Goal: Transaction & Acquisition: Purchase product/service

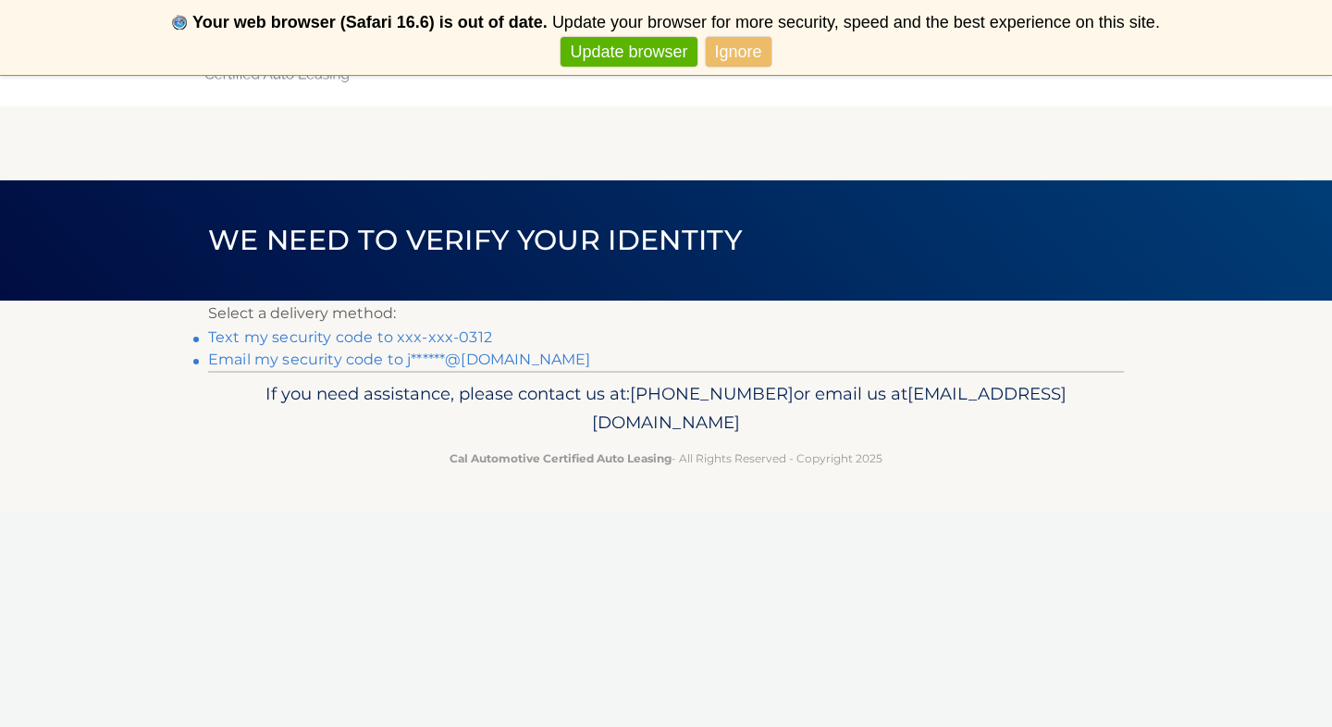
click at [473, 335] on link "Text my security code to xxx-xxx-0312" at bounding box center [350, 337] width 284 height 18
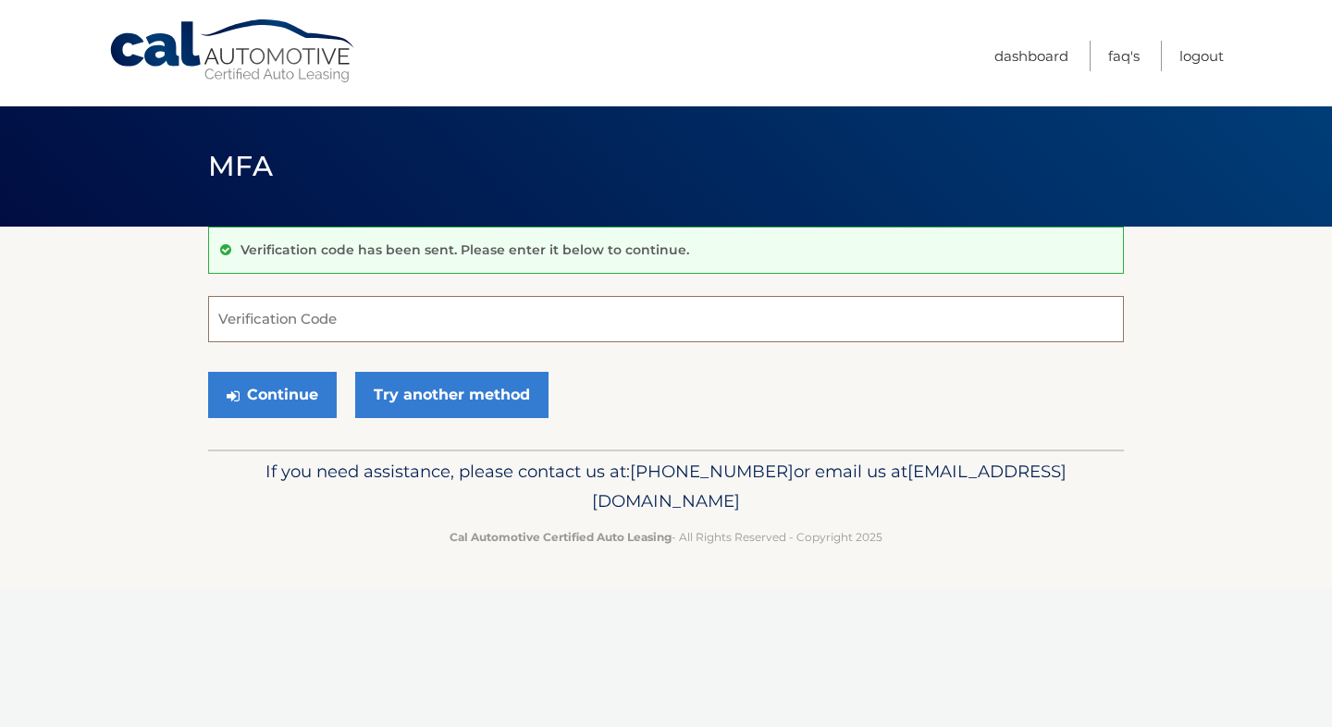
click at [473, 315] on input "Verification Code" at bounding box center [666, 319] width 916 height 46
type input "407805"
click at [303, 387] on button "Continue" at bounding box center [272, 395] width 129 height 46
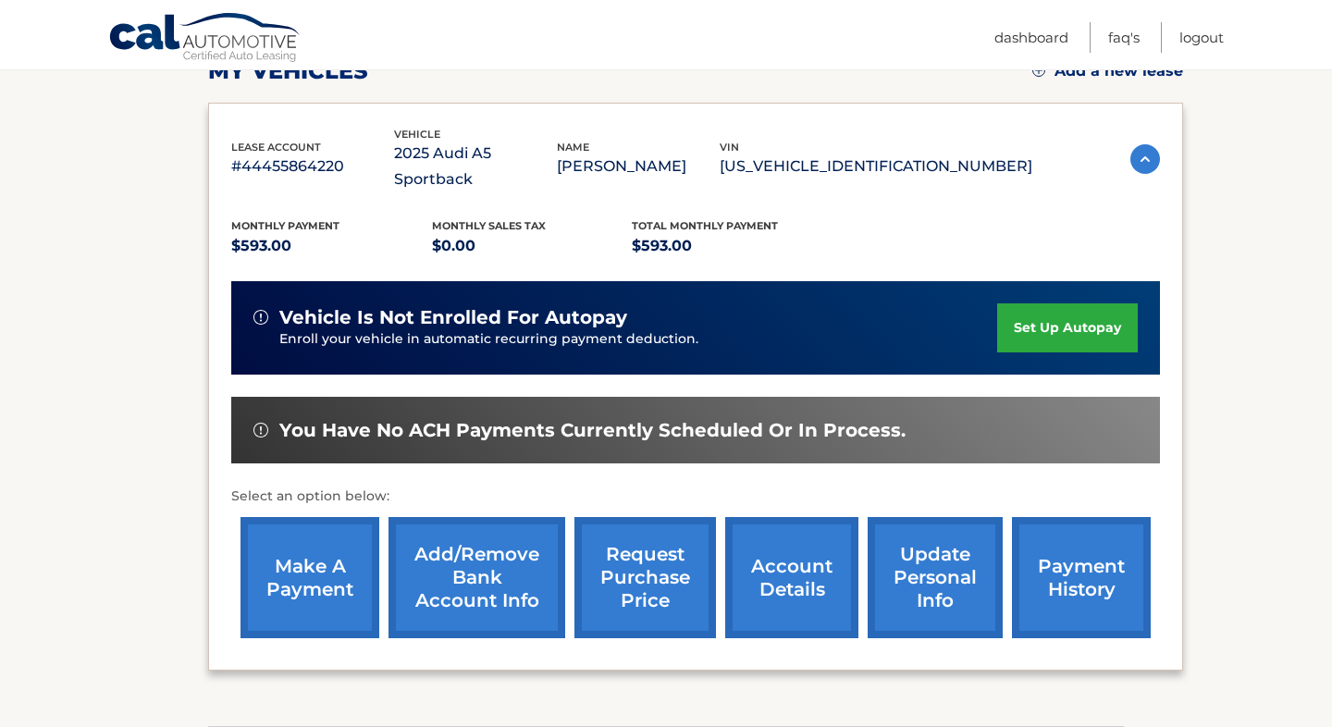
scroll to position [286, 0]
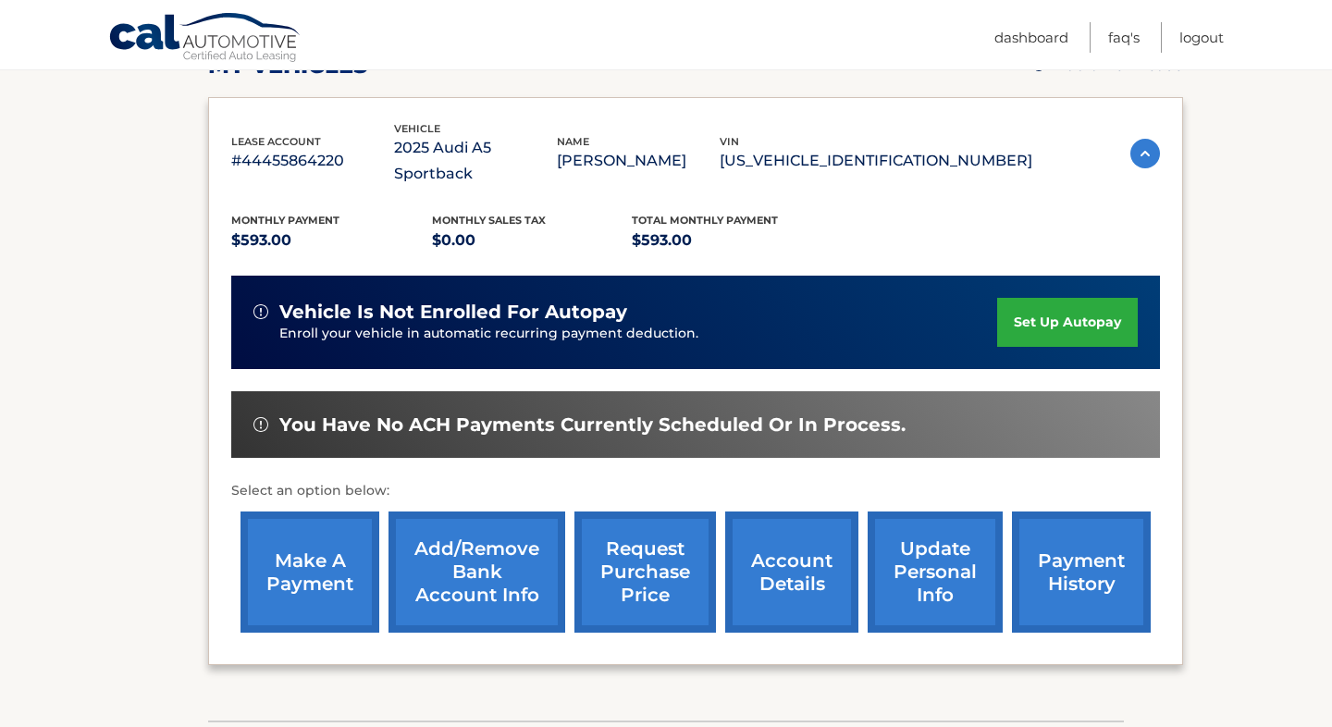
click at [298, 535] on link "make a payment" at bounding box center [310, 572] width 139 height 121
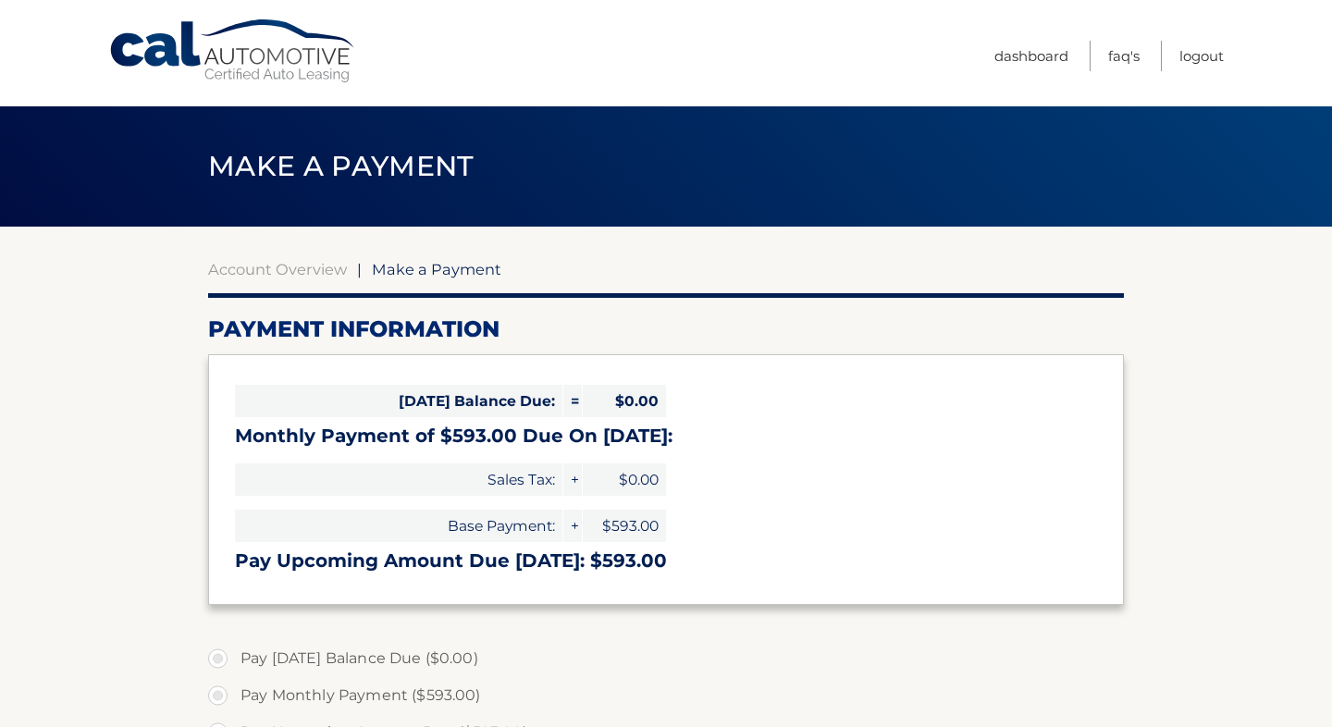
select select "MzIwMDhhNzctZDIwOC00YTIzLTkyYTctMzQ2ZTM5YmM4ZThl"
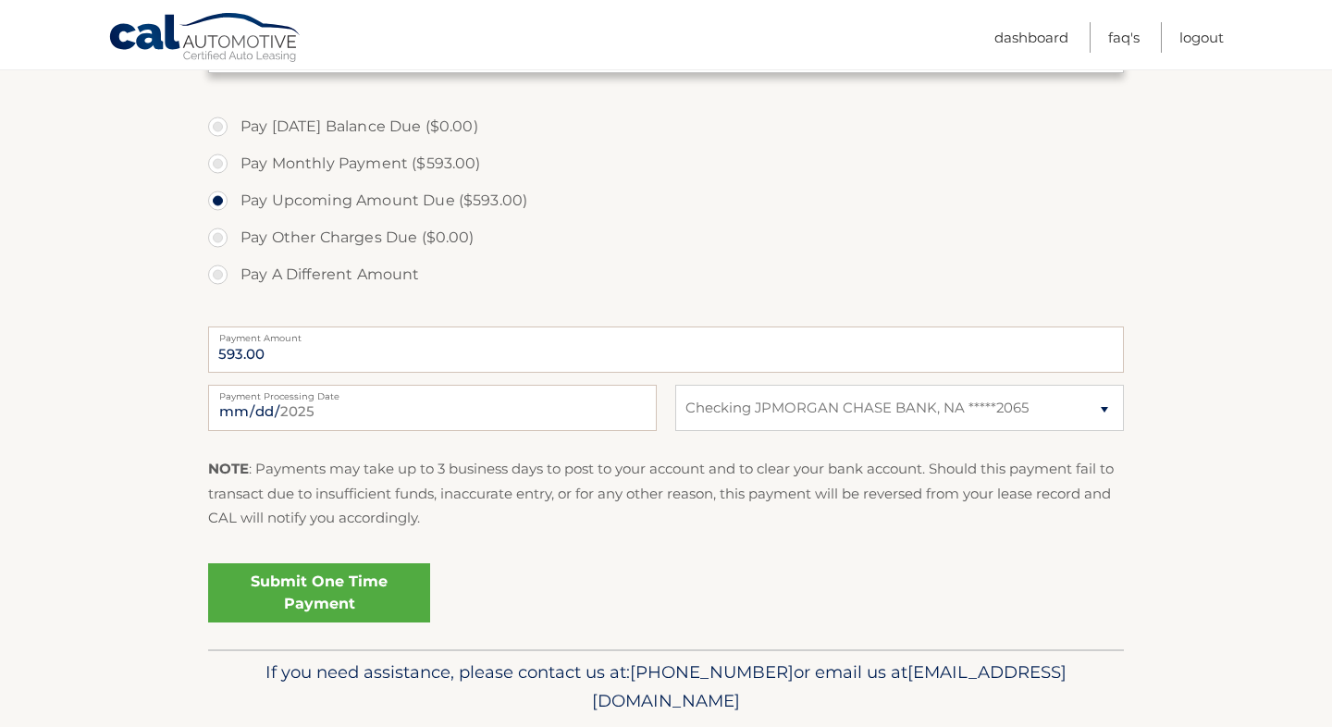
scroll to position [543, 0]
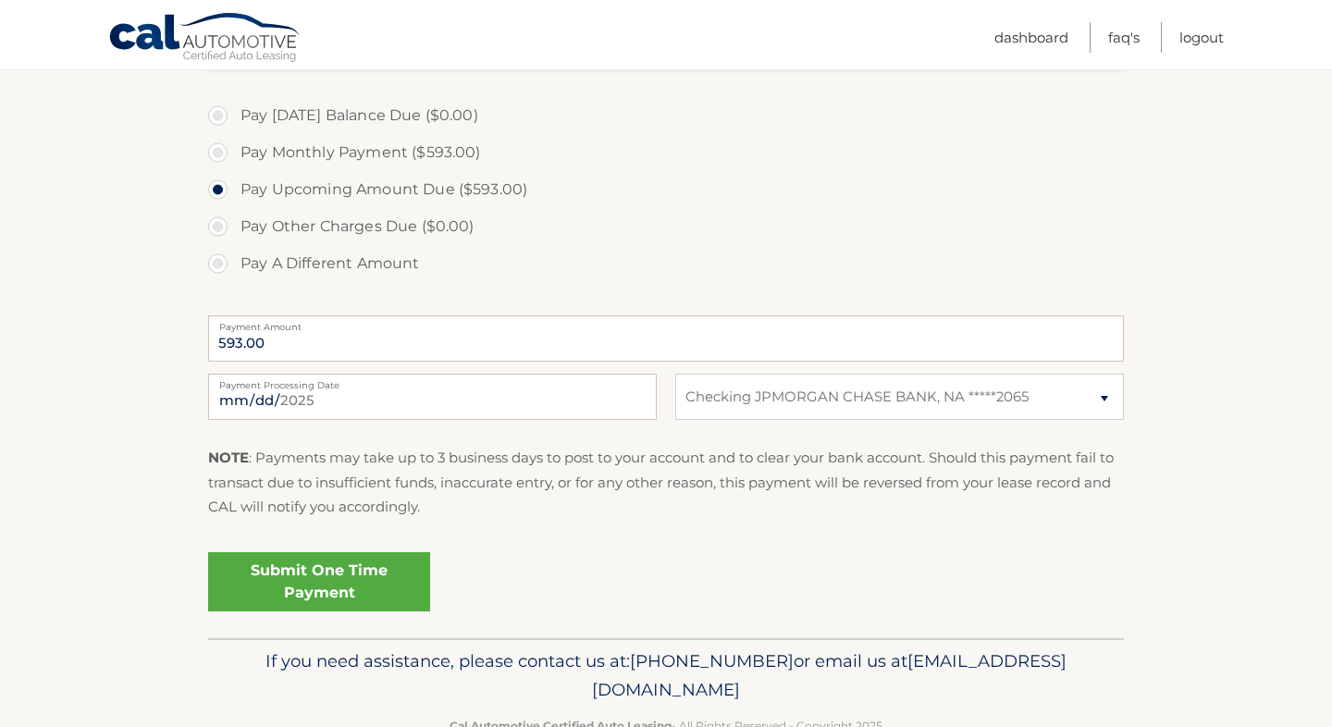
click at [371, 586] on link "Submit One Time Payment" at bounding box center [319, 581] width 222 height 59
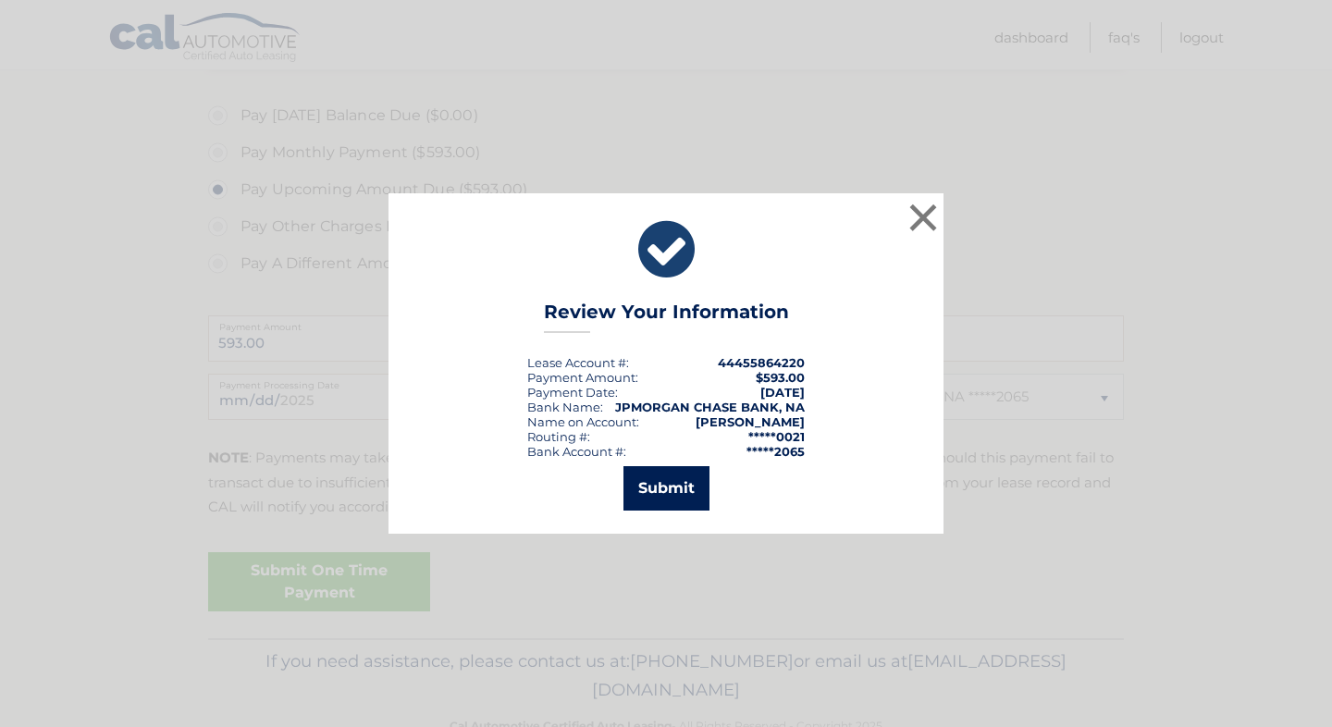
click at [658, 488] on button "Submit" at bounding box center [667, 488] width 86 height 44
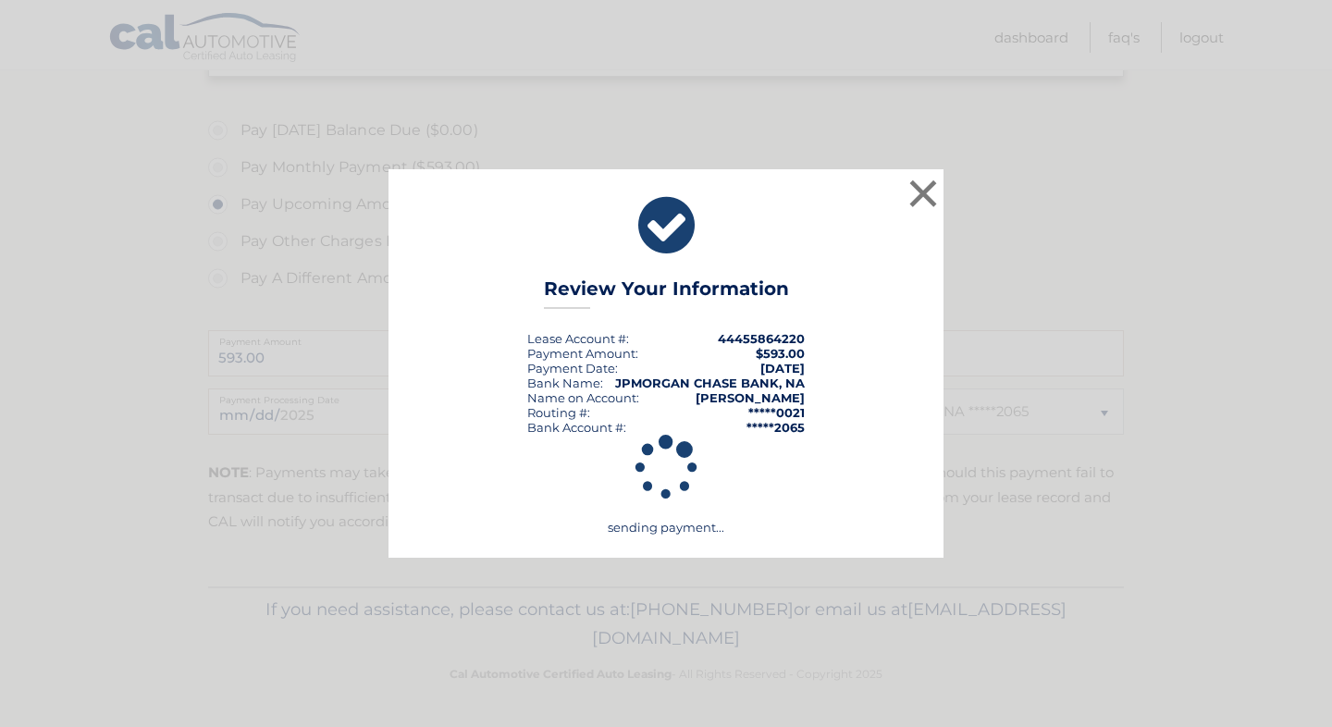
scroll to position [523, 0]
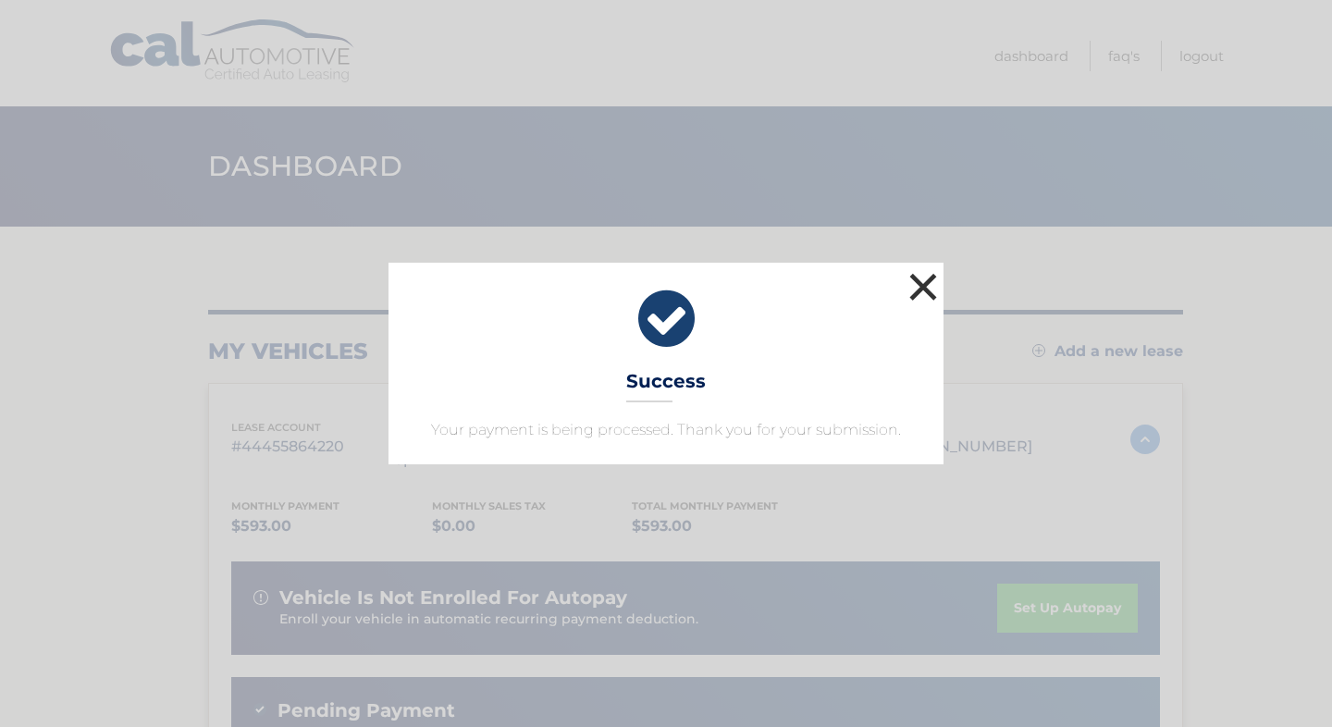
click at [928, 285] on button "×" at bounding box center [923, 286] width 37 height 37
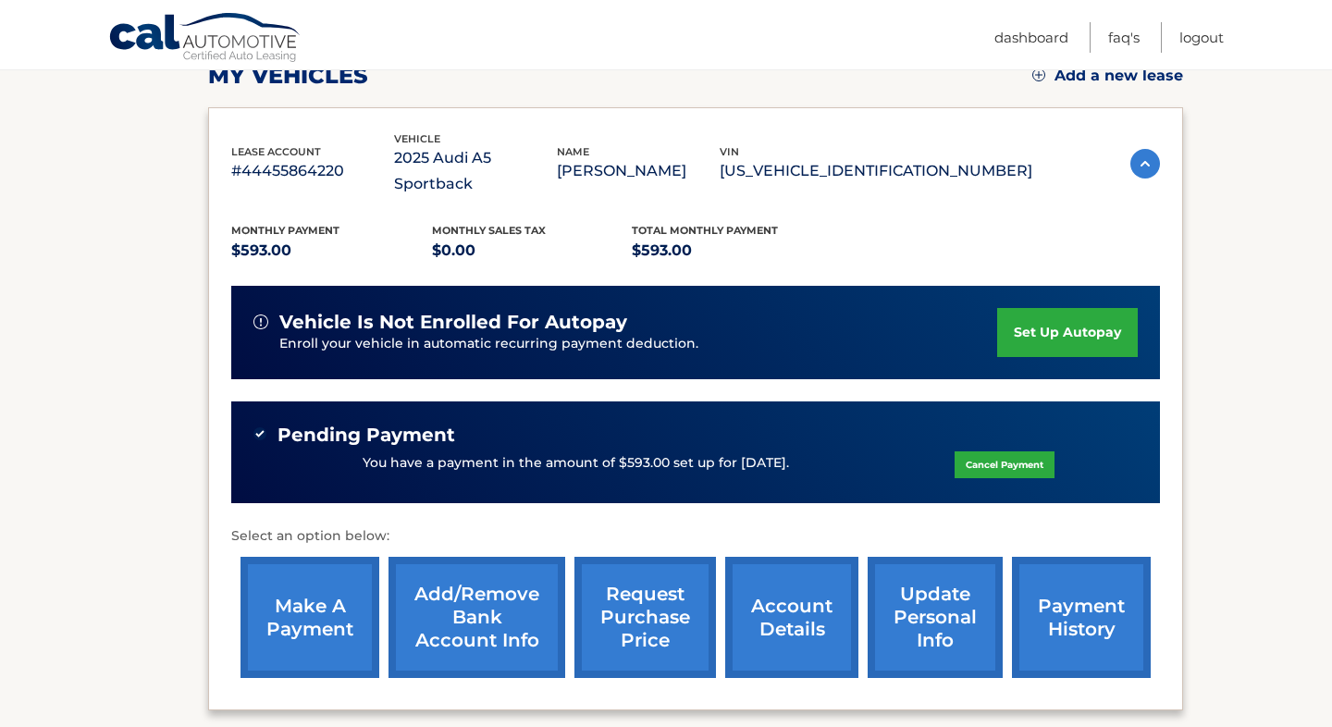
scroll to position [282, 0]
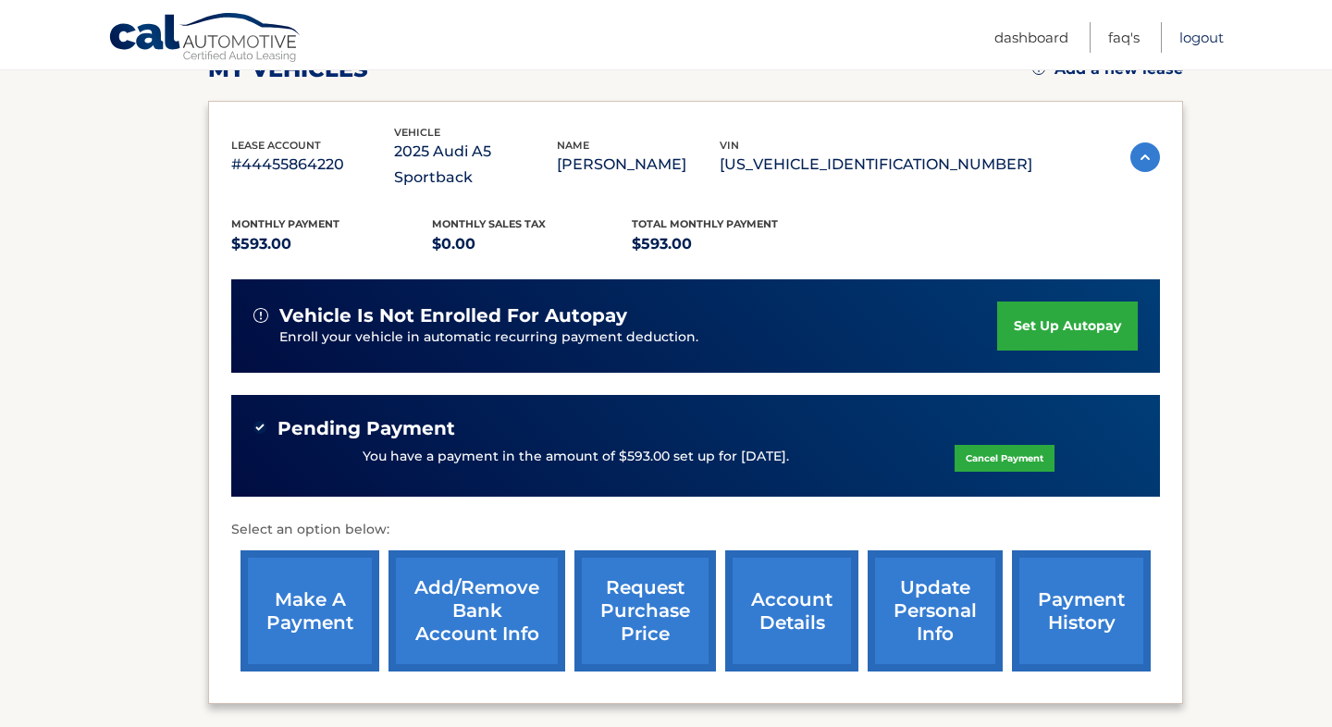
click at [1189, 36] on link "Logout" at bounding box center [1202, 37] width 44 height 31
